Goal: Task Accomplishment & Management: Complete application form

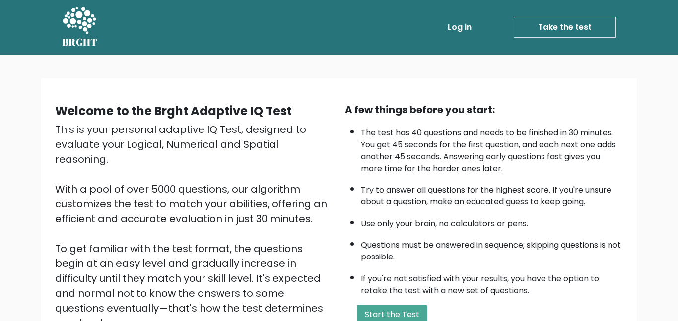
scroll to position [80, 0]
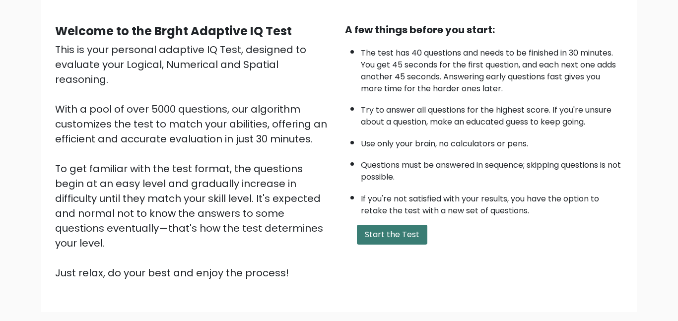
click at [376, 236] on button "Start the Test" at bounding box center [392, 235] width 70 height 20
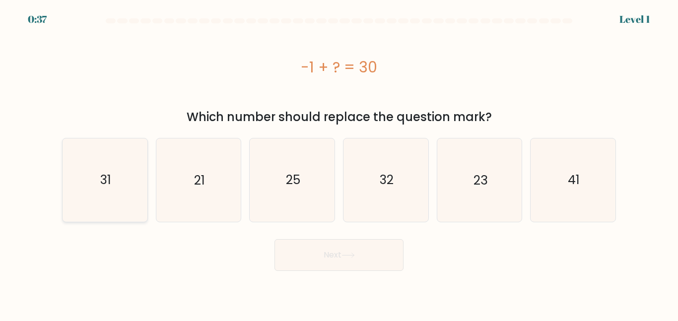
click at [73, 176] on icon "31" at bounding box center [105, 179] width 83 height 83
click at [339, 163] on input "a. 31" at bounding box center [339, 162] width 0 height 2
radio input "true"
click at [287, 253] on button "Next" at bounding box center [338, 255] width 129 height 32
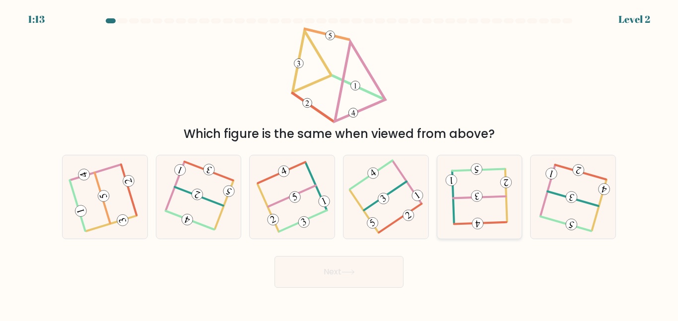
click at [494, 220] on icon at bounding box center [479, 197] width 66 height 67
click at [339, 163] on input "e." at bounding box center [339, 162] width 0 height 2
radio input "true"
click at [232, 205] on div at bounding box center [199, 197] width 86 height 84
click at [339, 163] on input "b." at bounding box center [339, 162] width 0 height 2
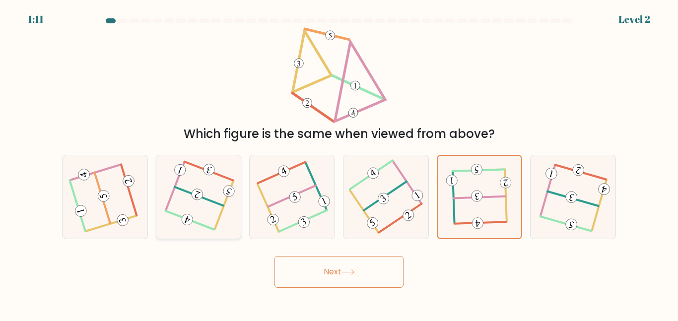
radio input "true"
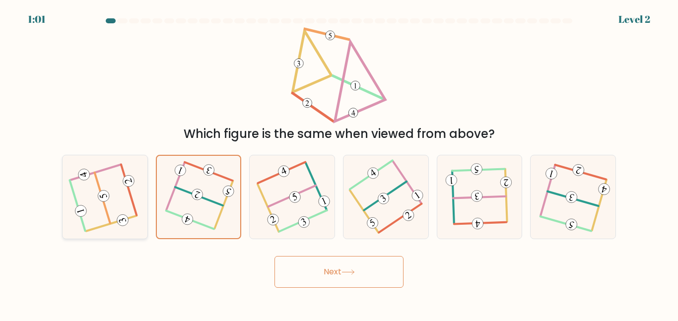
click at [116, 219] on icon at bounding box center [104, 197] width 67 height 67
click at [339, 163] on input "a." at bounding box center [339, 162] width 0 height 2
radio input "true"
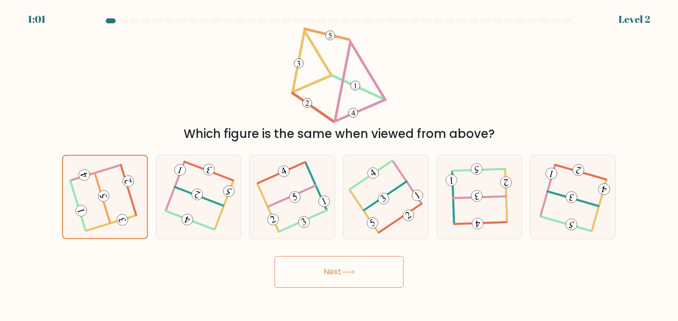
click at [297, 264] on button "Next" at bounding box center [338, 272] width 129 height 32
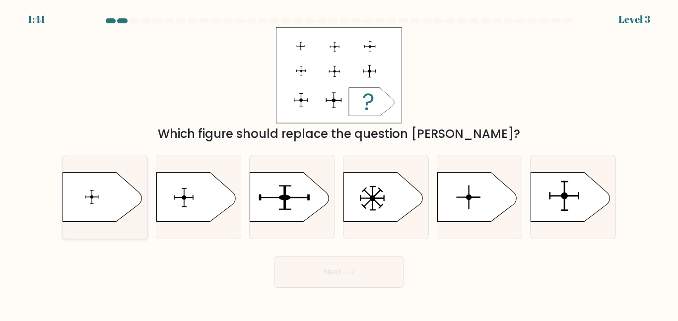
click at [116, 209] on icon at bounding box center [102, 197] width 79 height 50
click at [339, 163] on input "a." at bounding box center [339, 162] width 0 height 2
radio input "true"
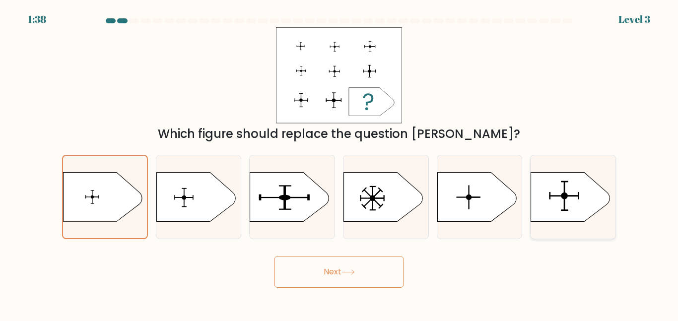
click at [542, 186] on icon at bounding box center [570, 197] width 79 height 50
click at [339, 163] on input "f." at bounding box center [339, 162] width 0 height 2
radio input "true"
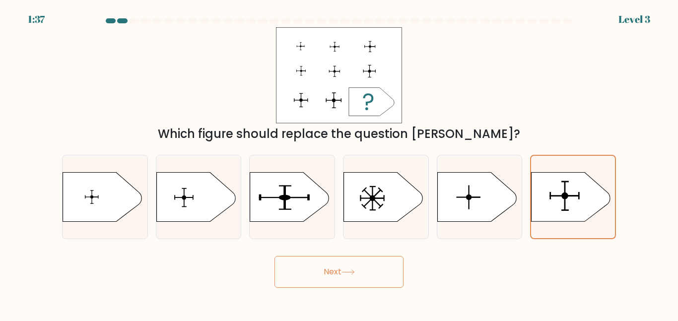
click at [365, 281] on button "Next" at bounding box center [338, 272] width 129 height 32
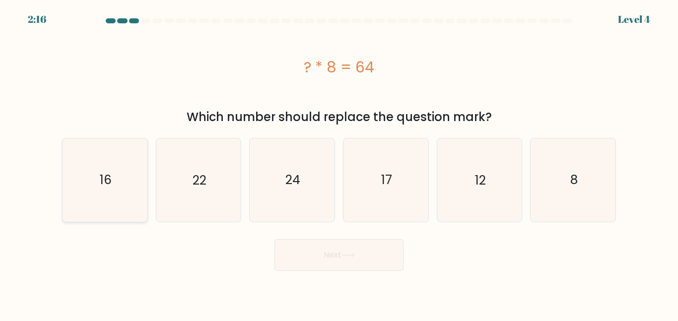
click at [95, 194] on icon "16" at bounding box center [105, 179] width 83 height 83
click at [339, 163] on input "a. 16" at bounding box center [339, 162] width 0 height 2
radio input "true"
click at [394, 253] on button "Next" at bounding box center [338, 255] width 129 height 32
